Goal: Information Seeking & Learning: Learn about a topic

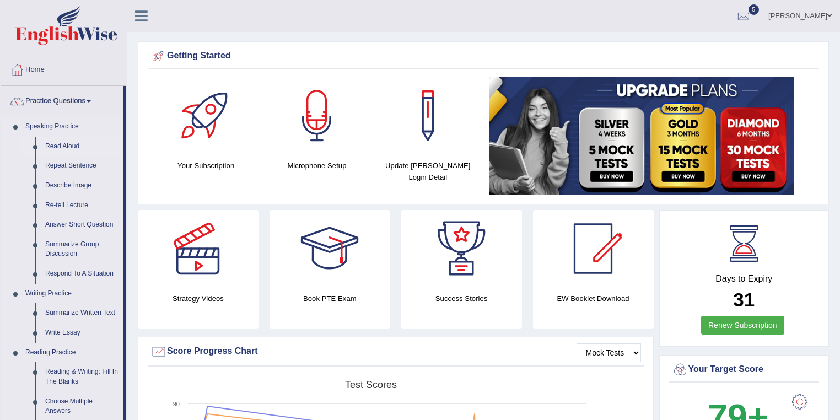
click at [68, 148] on link "Read Aloud" at bounding box center [81, 147] width 83 height 20
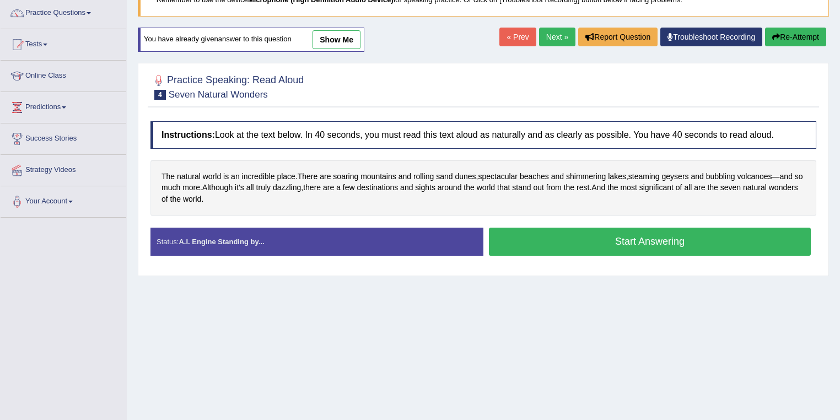
click at [708, 243] on button "Start Answering" at bounding box center [650, 242] width 322 height 28
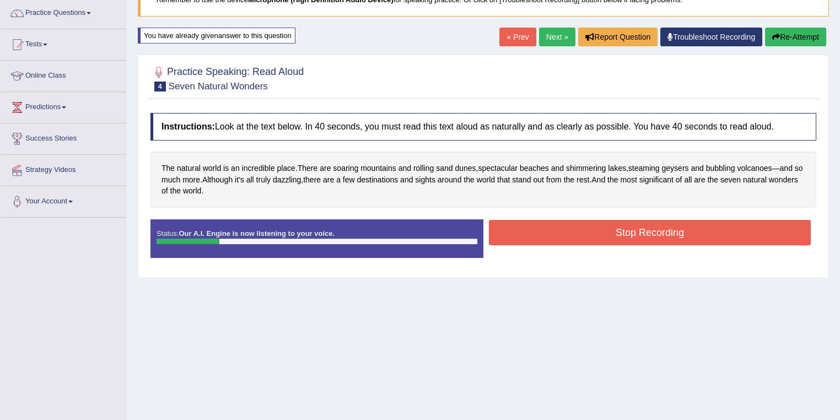
click at [601, 234] on button "Stop Recording" at bounding box center [650, 232] width 322 height 25
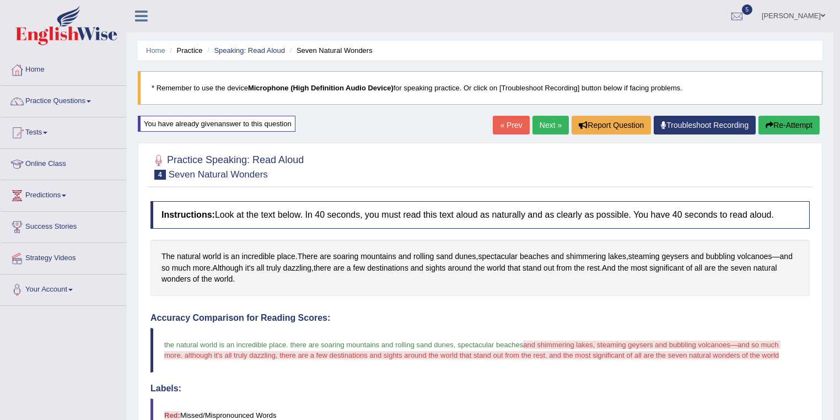
click at [797, 125] on button "Re-Attempt" at bounding box center [789, 125] width 61 height 19
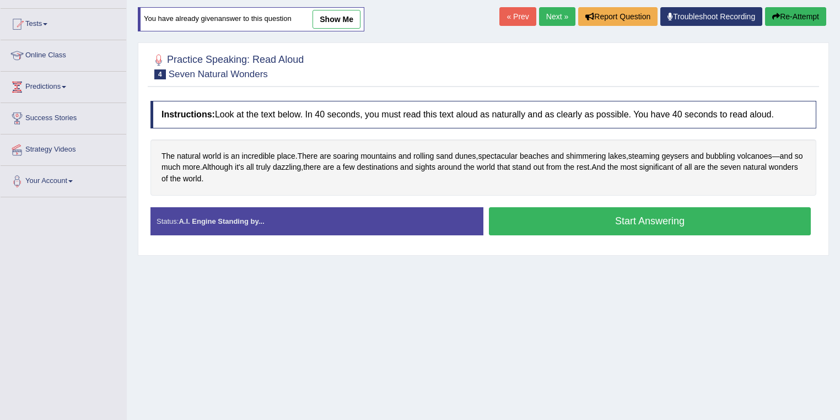
scroll to position [71, 0]
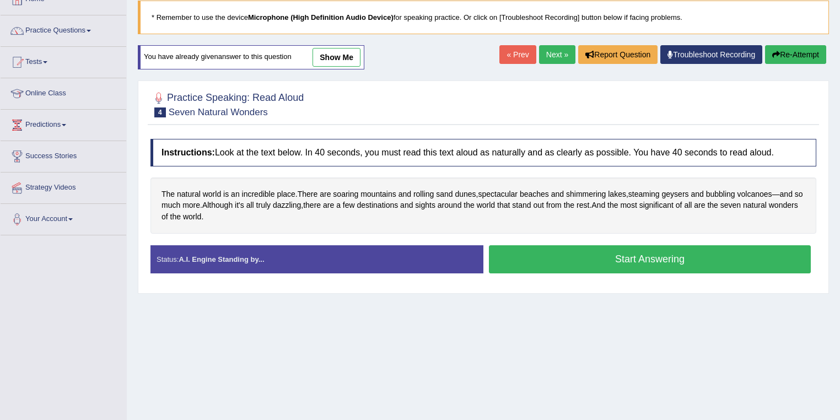
click at [640, 248] on button "Start Answering" at bounding box center [650, 259] width 322 height 28
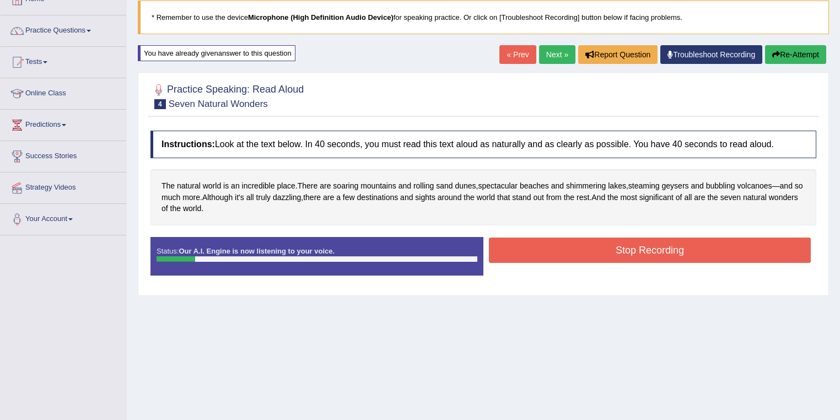
click at [618, 248] on button "Stop Recording" at bounding box center [650, 250] width 322 height 25
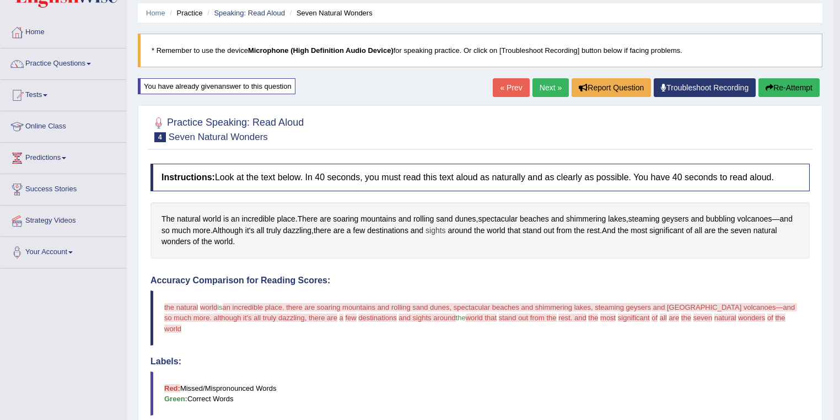
scroll to position [0, 0]
